Goal: Task Accomplishment & Management: Use online tool/utility

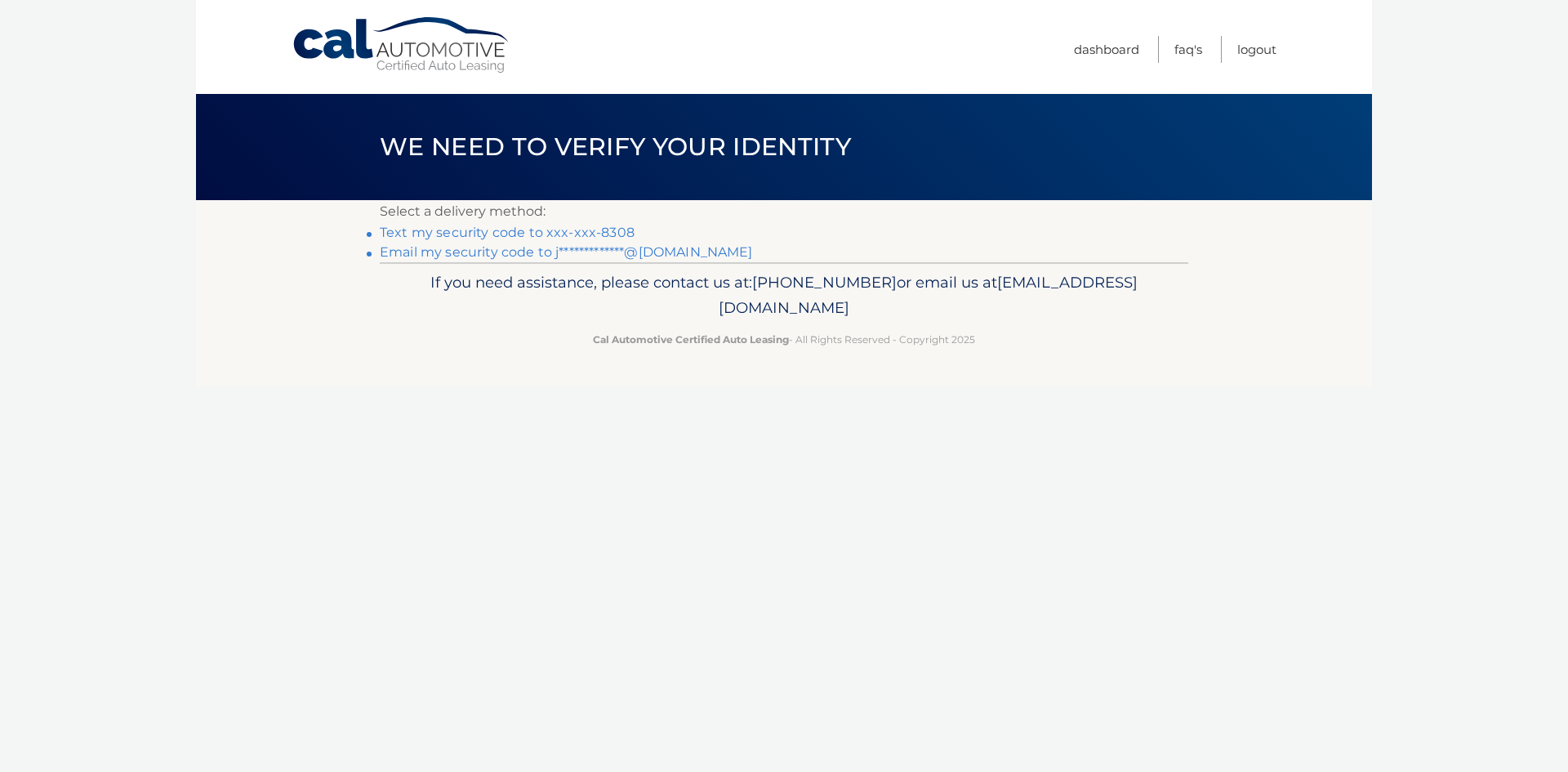
click at [481, 236] on link "Text my security code to xxx-xxx-8308" at bounding box center [507, 233] width 254 height 15
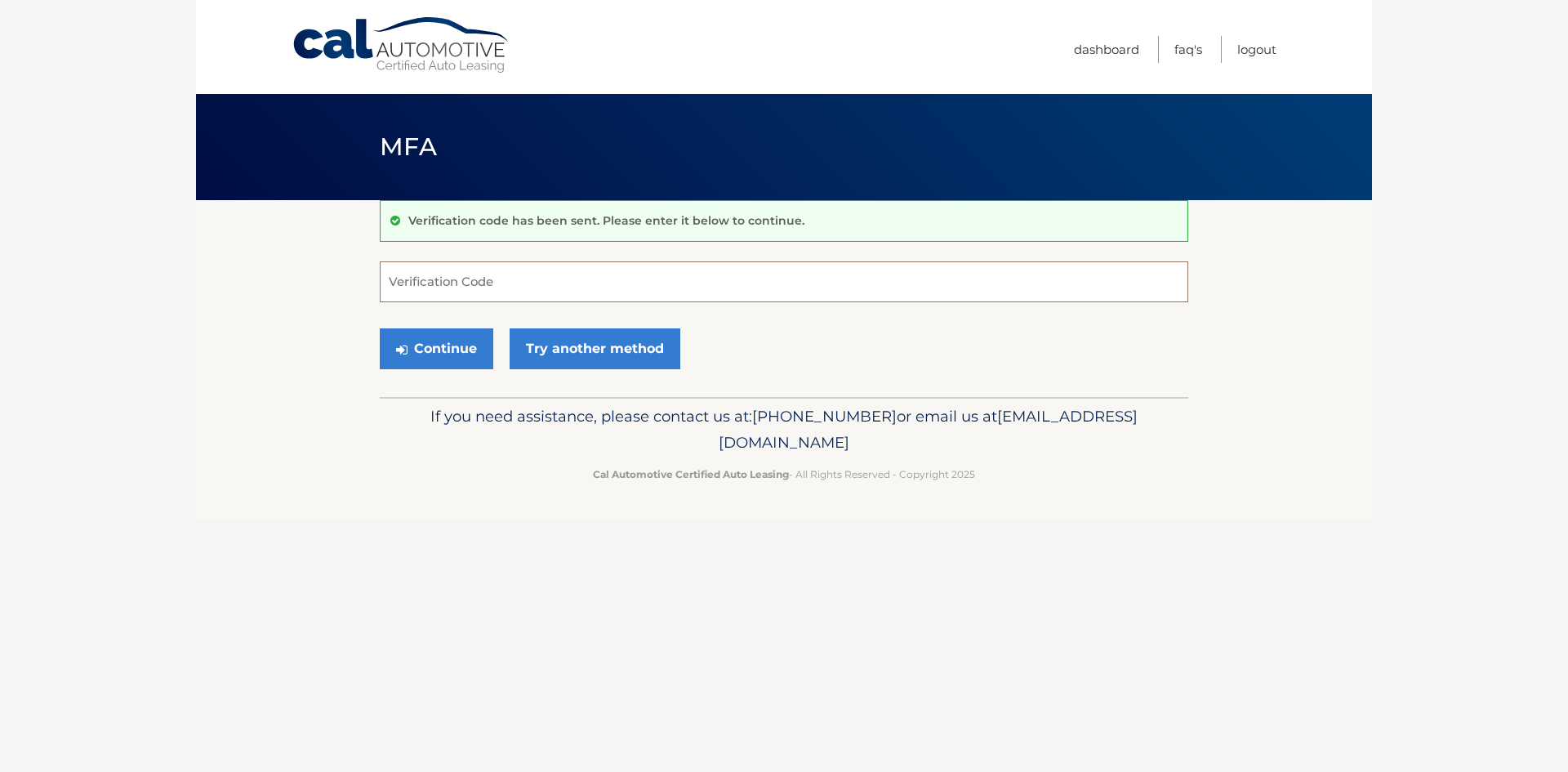
click at [444, 287] on input "Verification Code" at bounding box center [784, 281] width 808 height 40
type input "917028"
click at [458, 339] on button "Continue" at bounding box center [436, 349] width 114 height 40
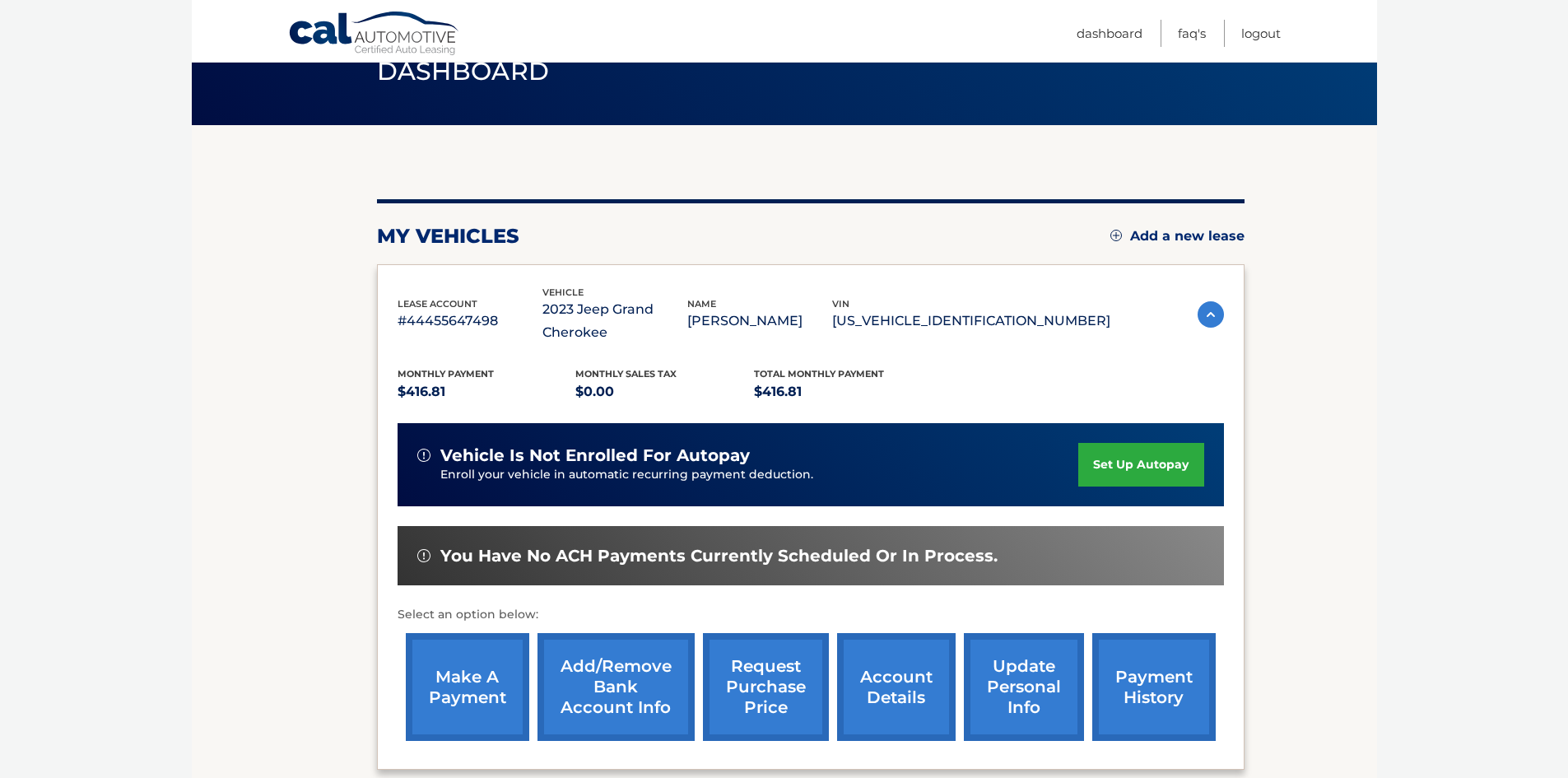
scroll to position [79, 0]
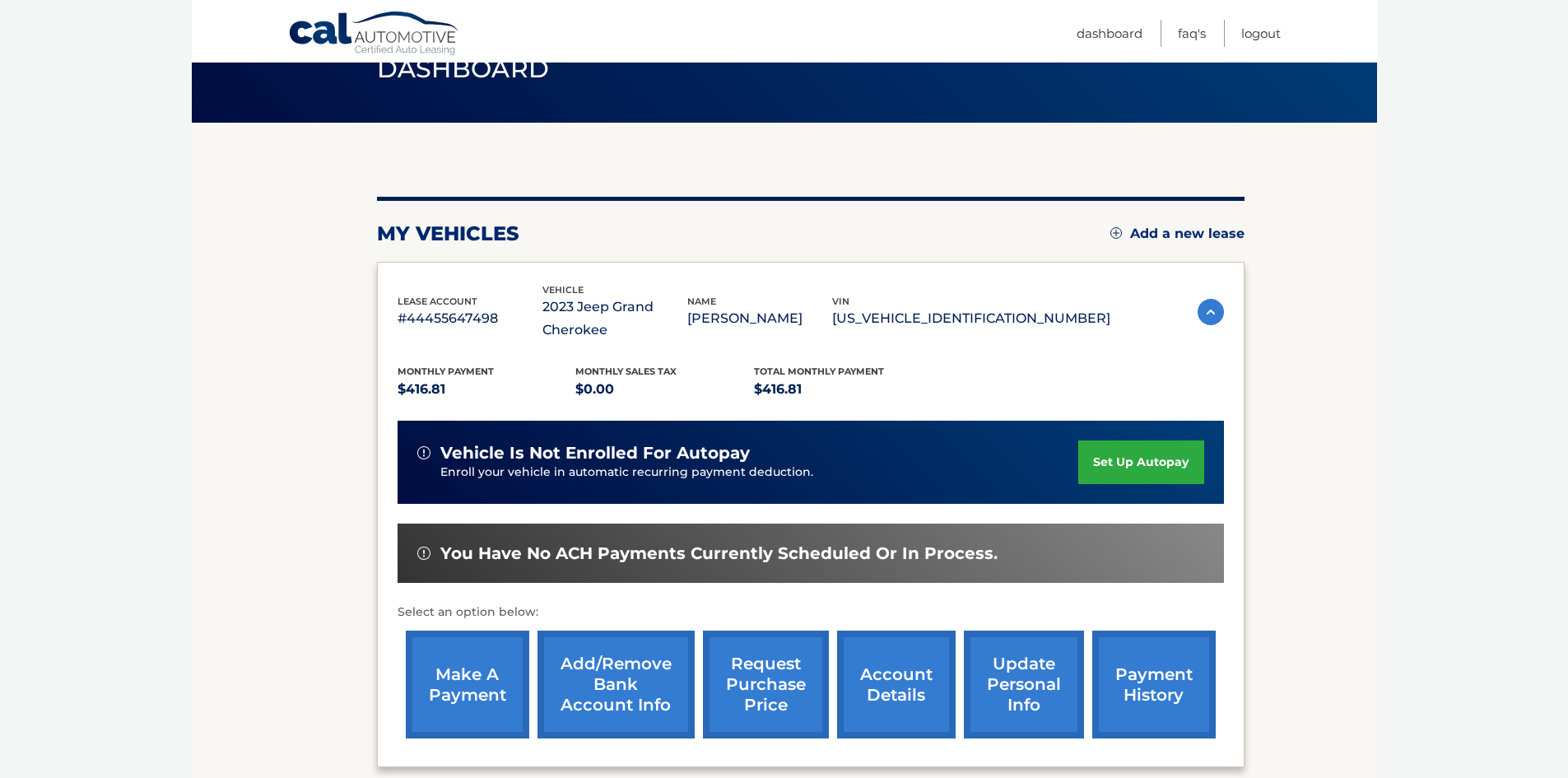
click at [460, 714] on link "make a payment" at bounding box center [467, 684] width 123 height 108
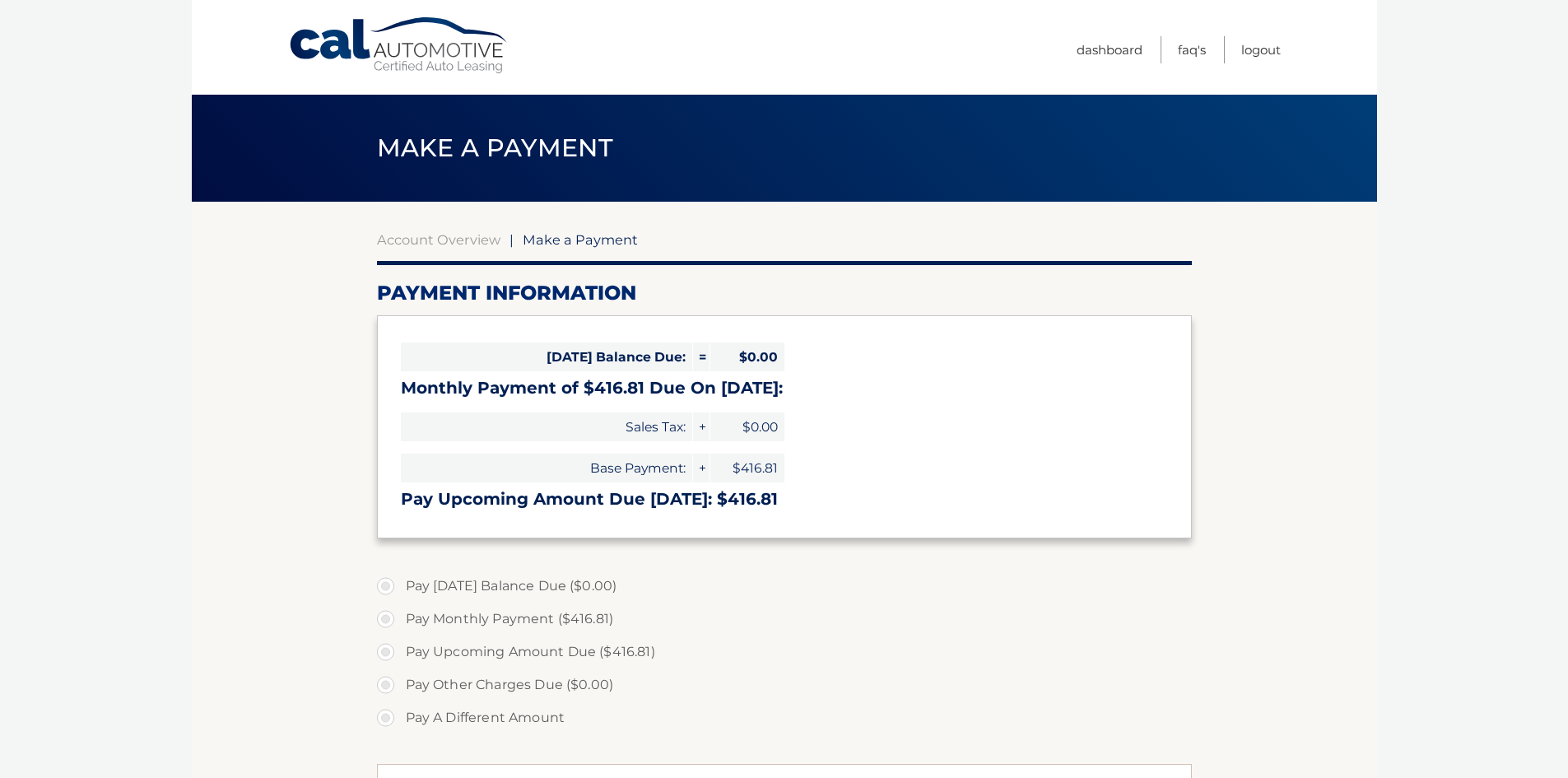
select select "Nzg2YTdlZDAtMTQ1Zi00ZTk0LThlMjUtODBkNDhhNzhhYjI3"
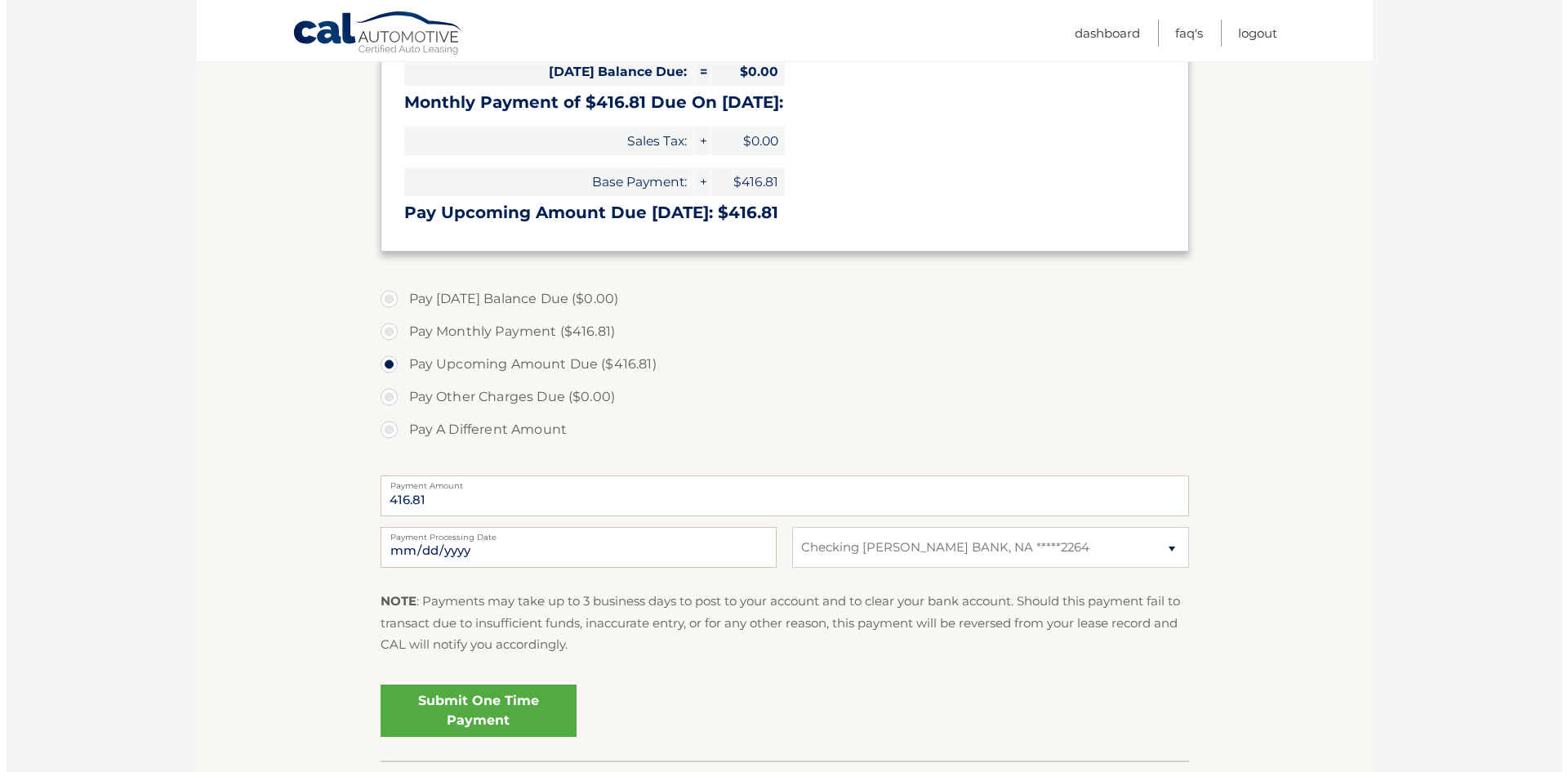
scroll to position [292, 0]
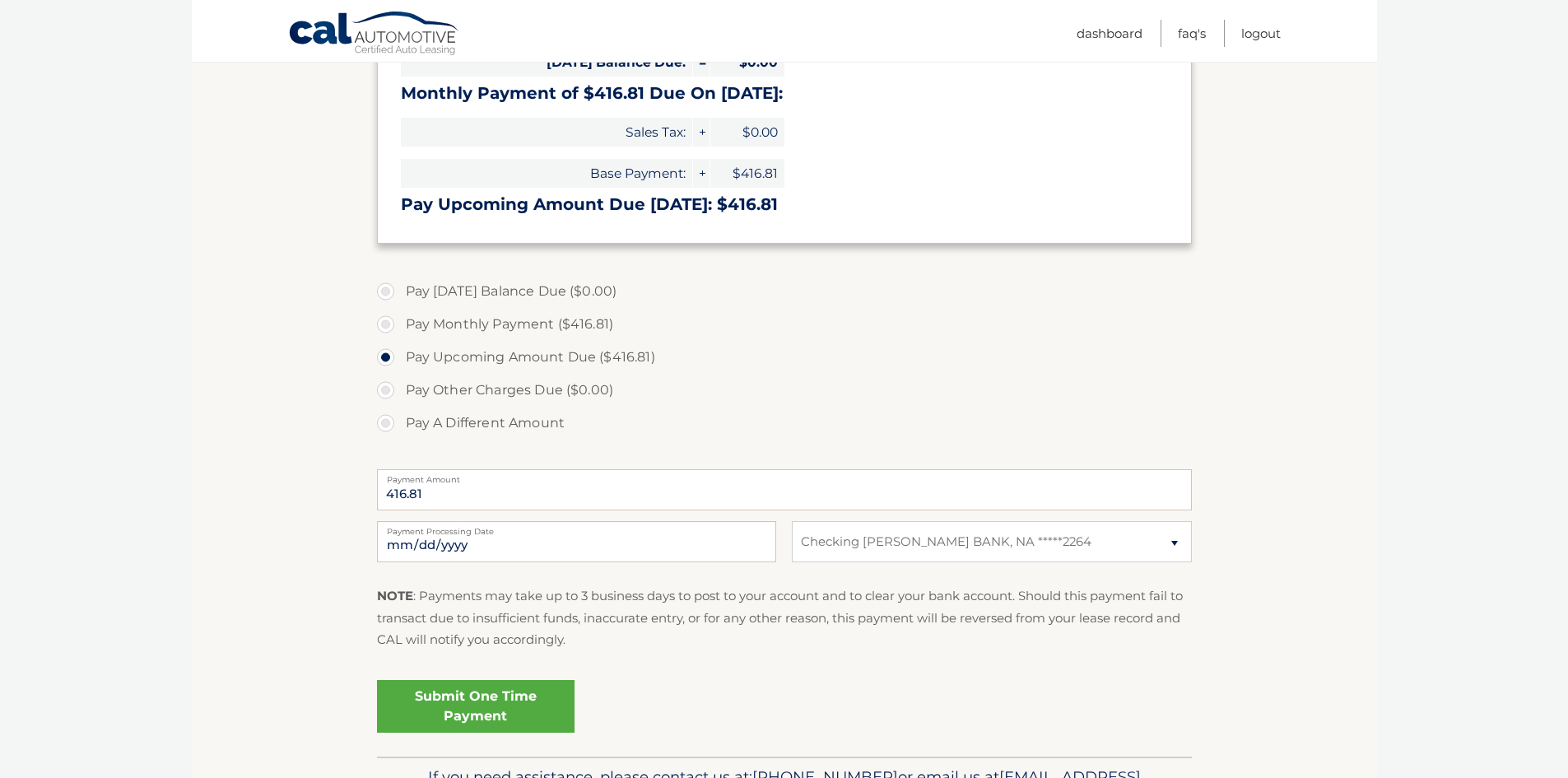
click at [515, 706] on link "Submit One Time Payment" at bounding box center [476, 706] width 198 height 53
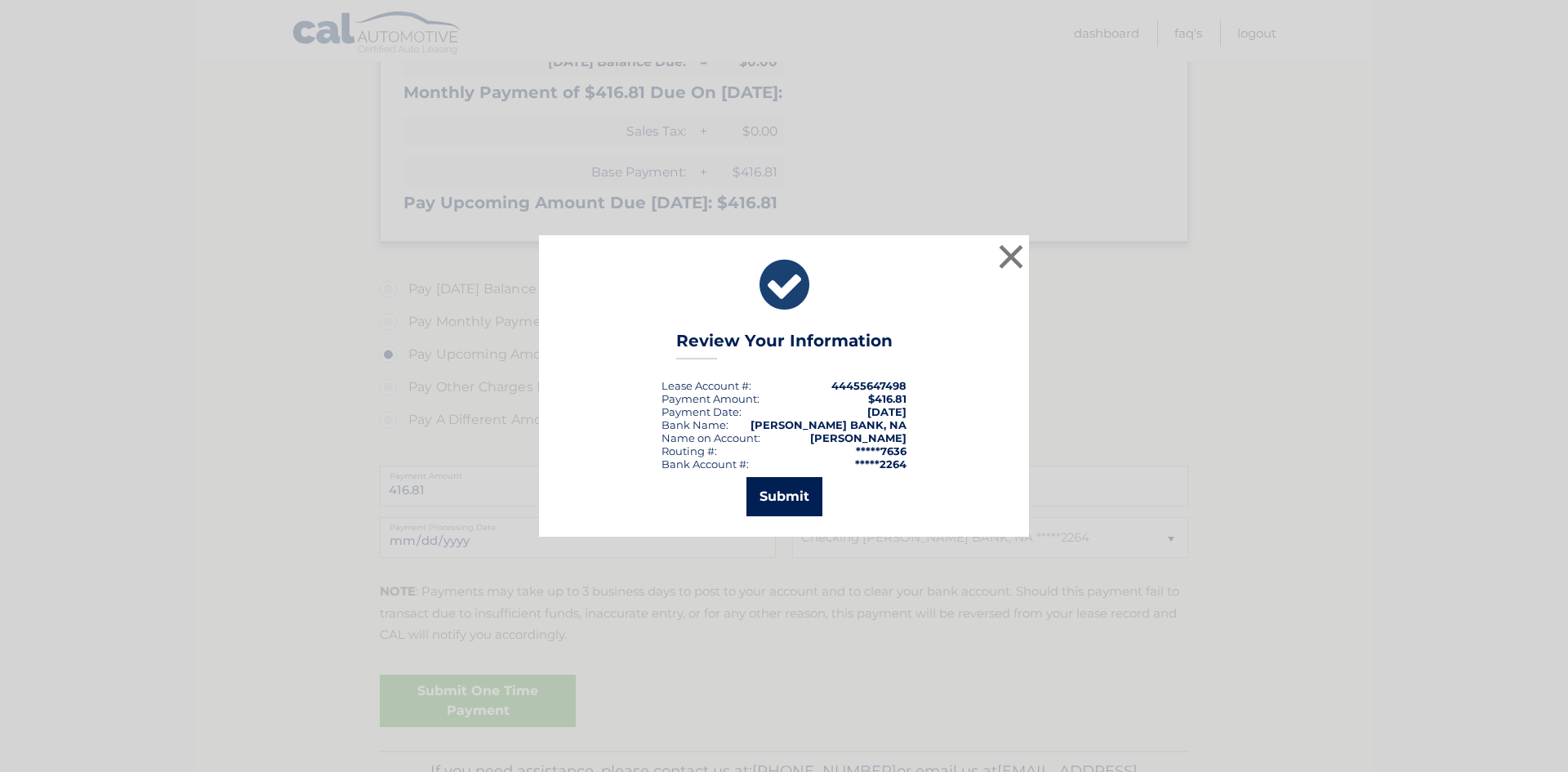
click at [799, 485] on button "Submit" at bounding box center [784, 496] width 76 height 40
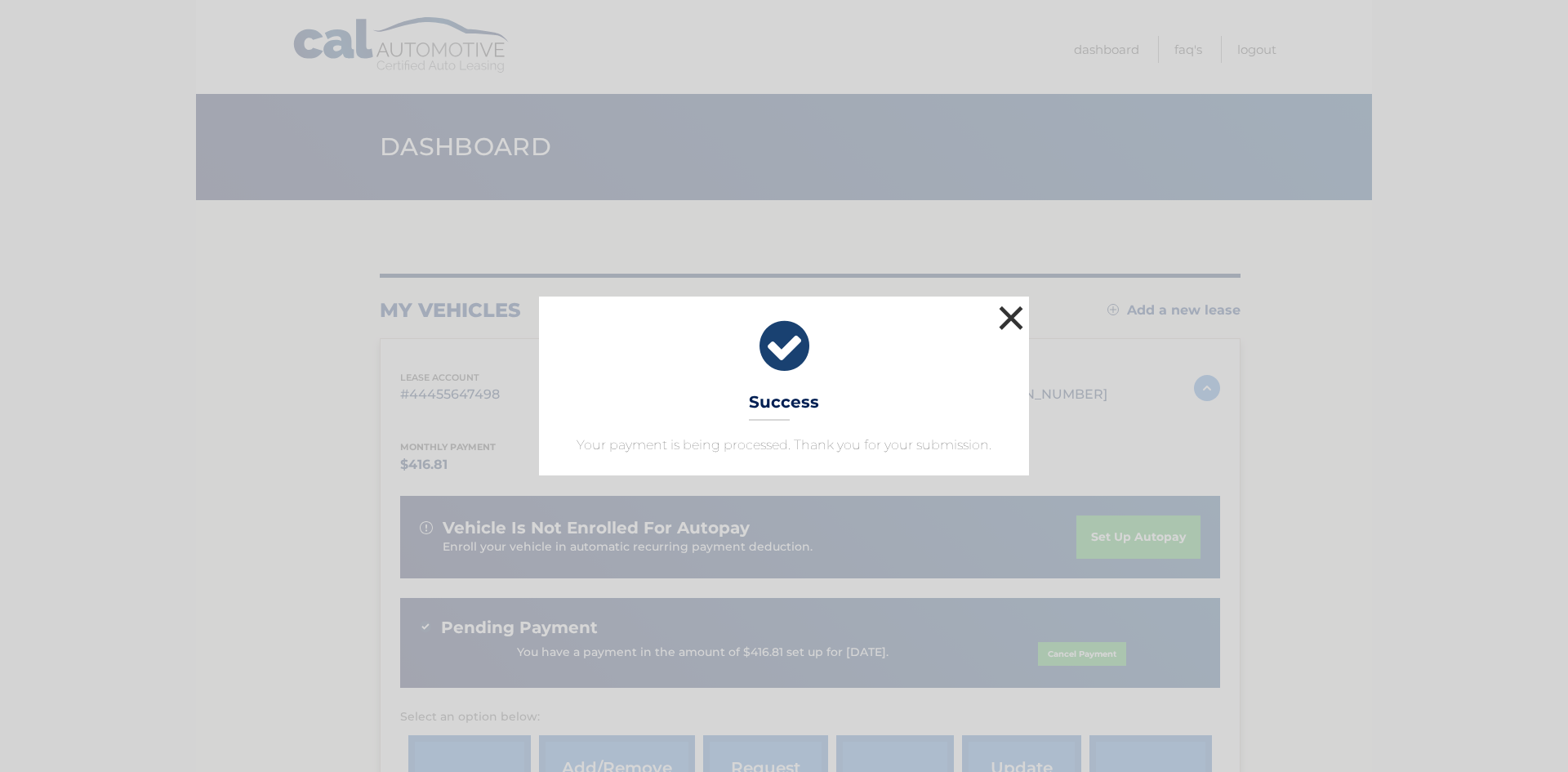
click at [1012, 316] on button "×" at bounding box center [1010, 318] width 33 height 33
